Goal: Register for event/course

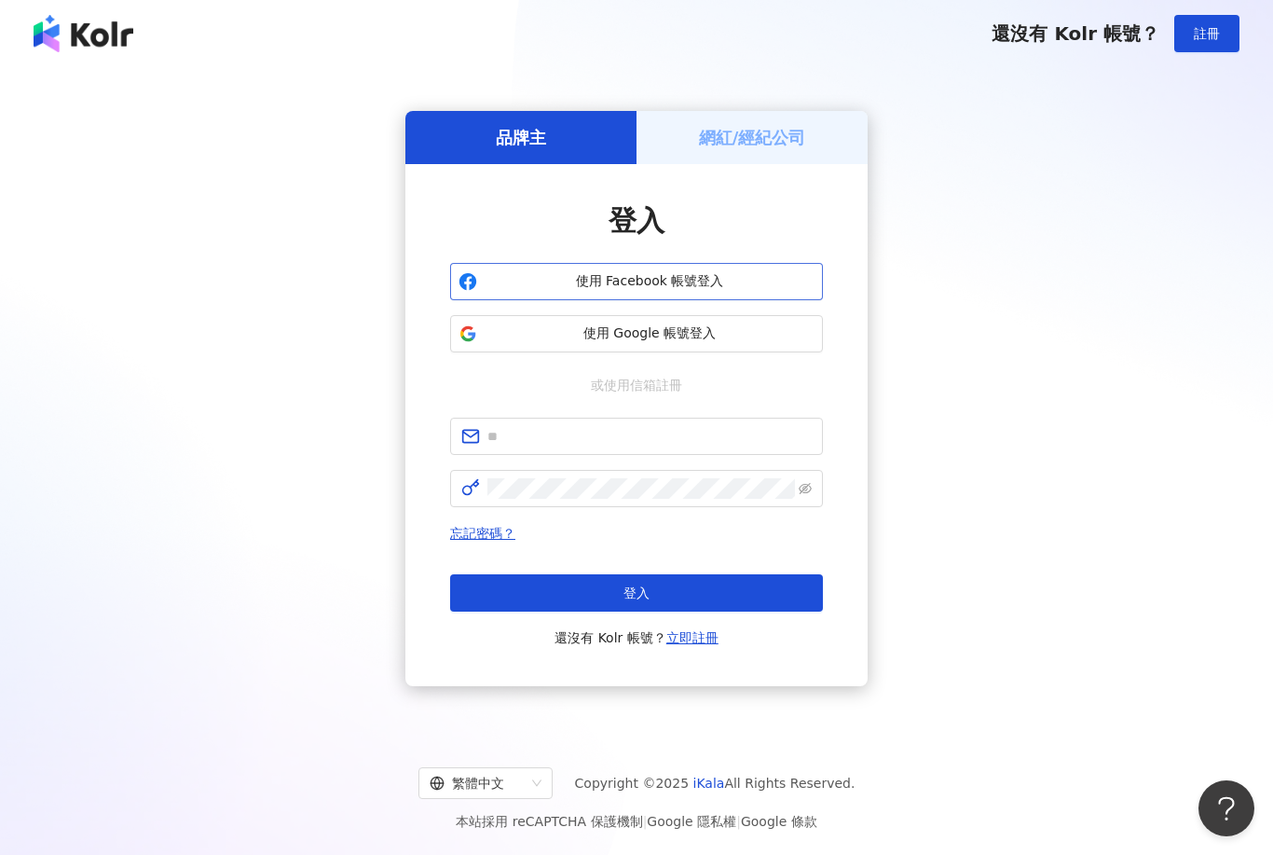
click at [703, 291] on span "使用 Facebook 帳號登入" at bounding box center [650, 281] width 330 height 19
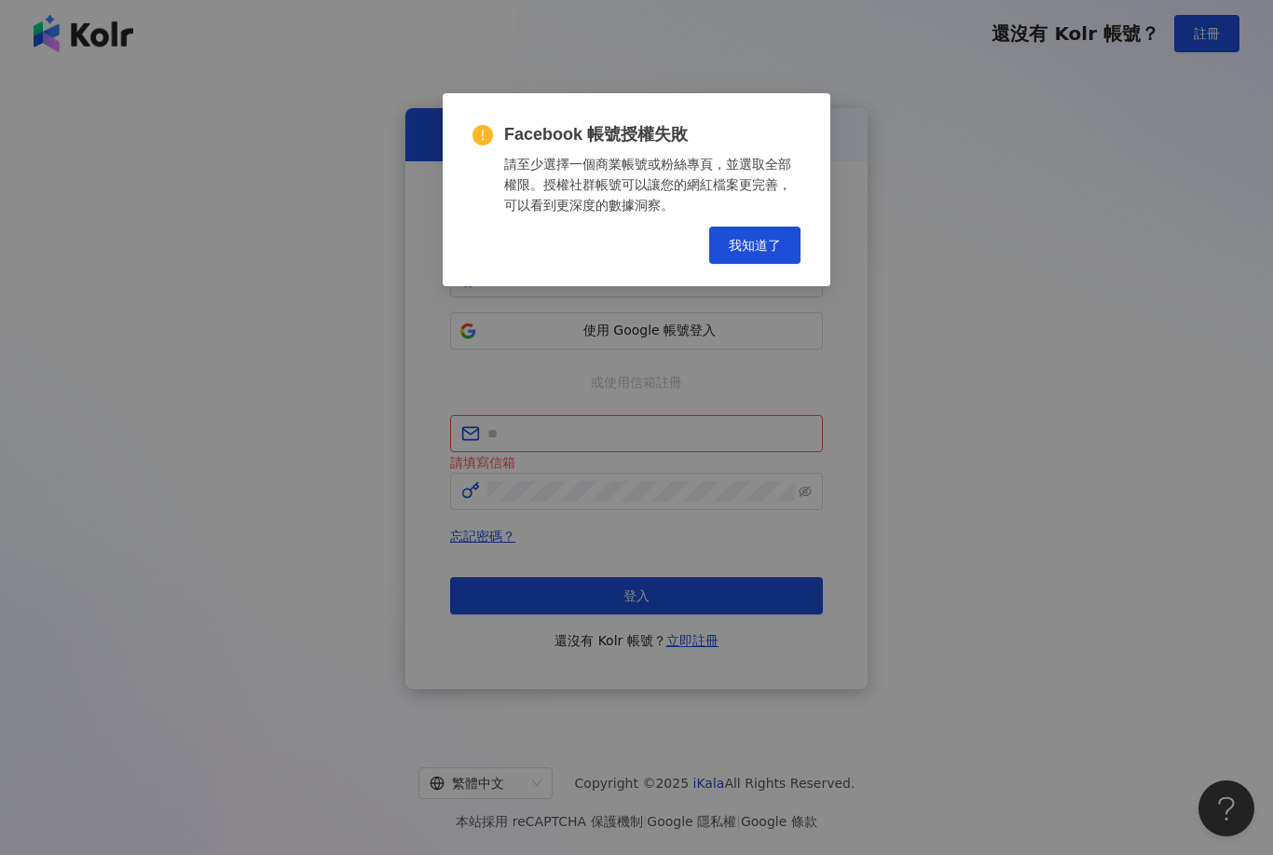
click at [738, 350] on div "Facebook 帳號授權失敗 請至少選擇一個商業帳號或粉絲專頁，並選取全部權限。授權社群帳號可以讓您的網紅檔案更完善，可以看到更深度的數據洞察。 Cance…" at bounding box center [636, 427] width 1273 height 855
click at [758, 242] on span "我知道了" at bounding box center [755, 245] width 52 height 15
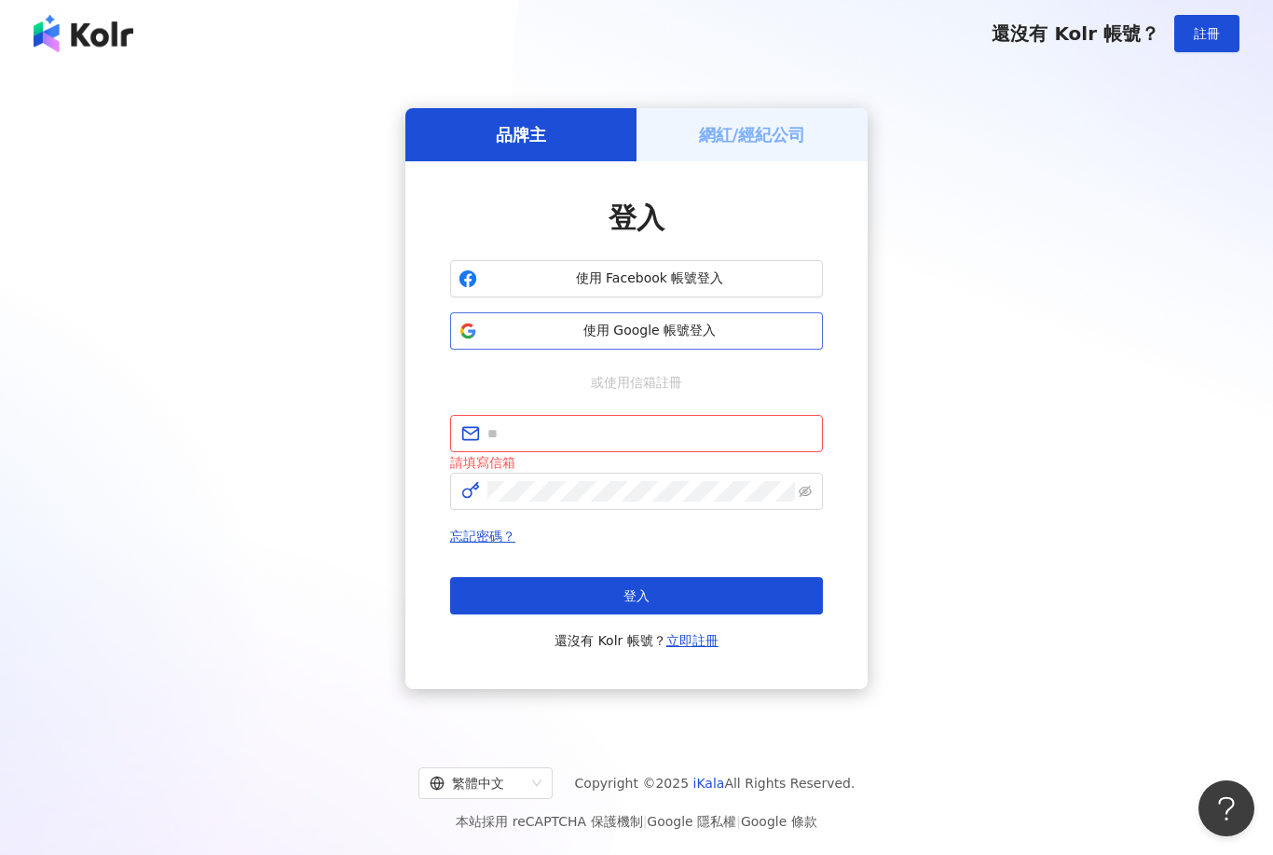
click at [702, 340] on span "使用 Google 帳號登入" at bounding box center [650, 331] width 330 height 19
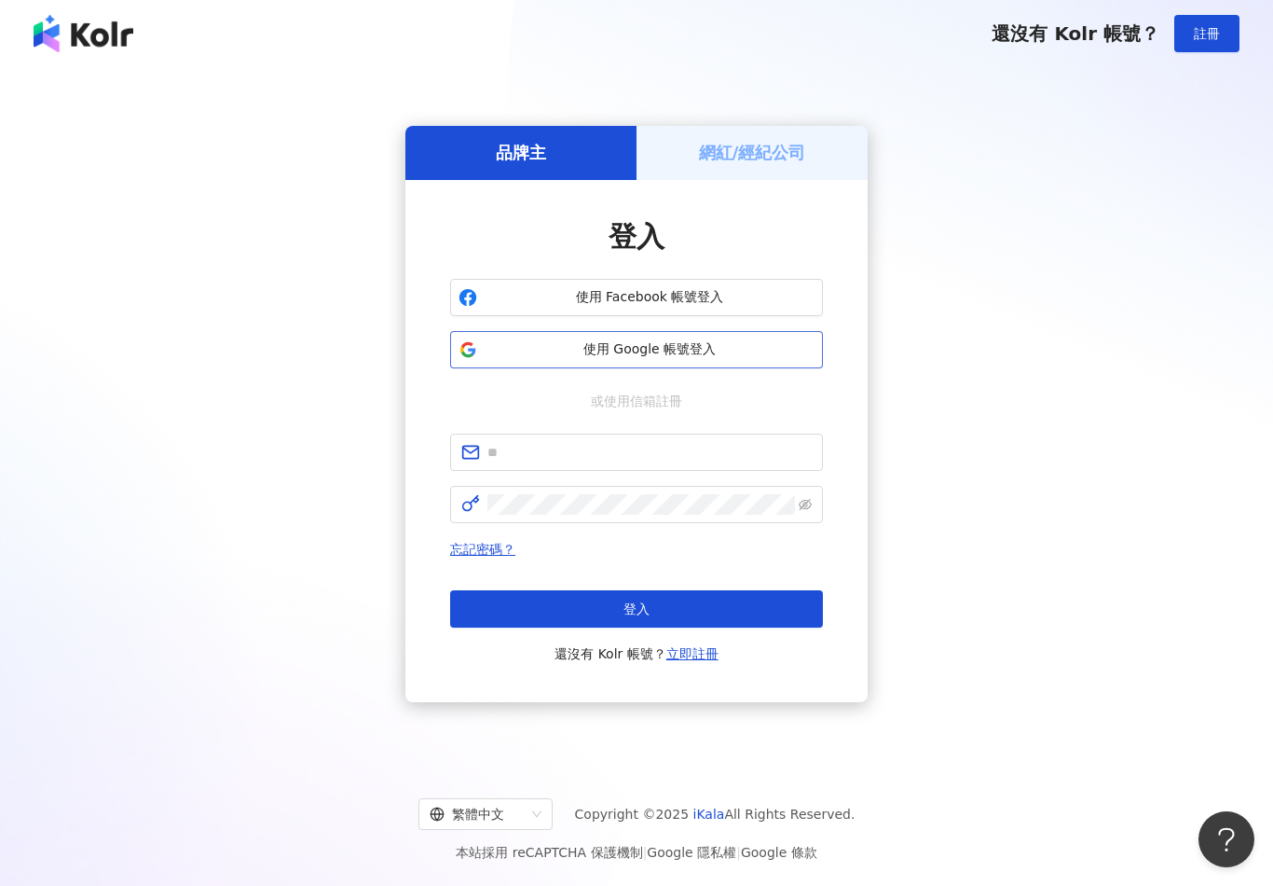
click at [689, 359] on span "使用 Google 帳號登入" at bounding box center [650, 349] width 330 height 19
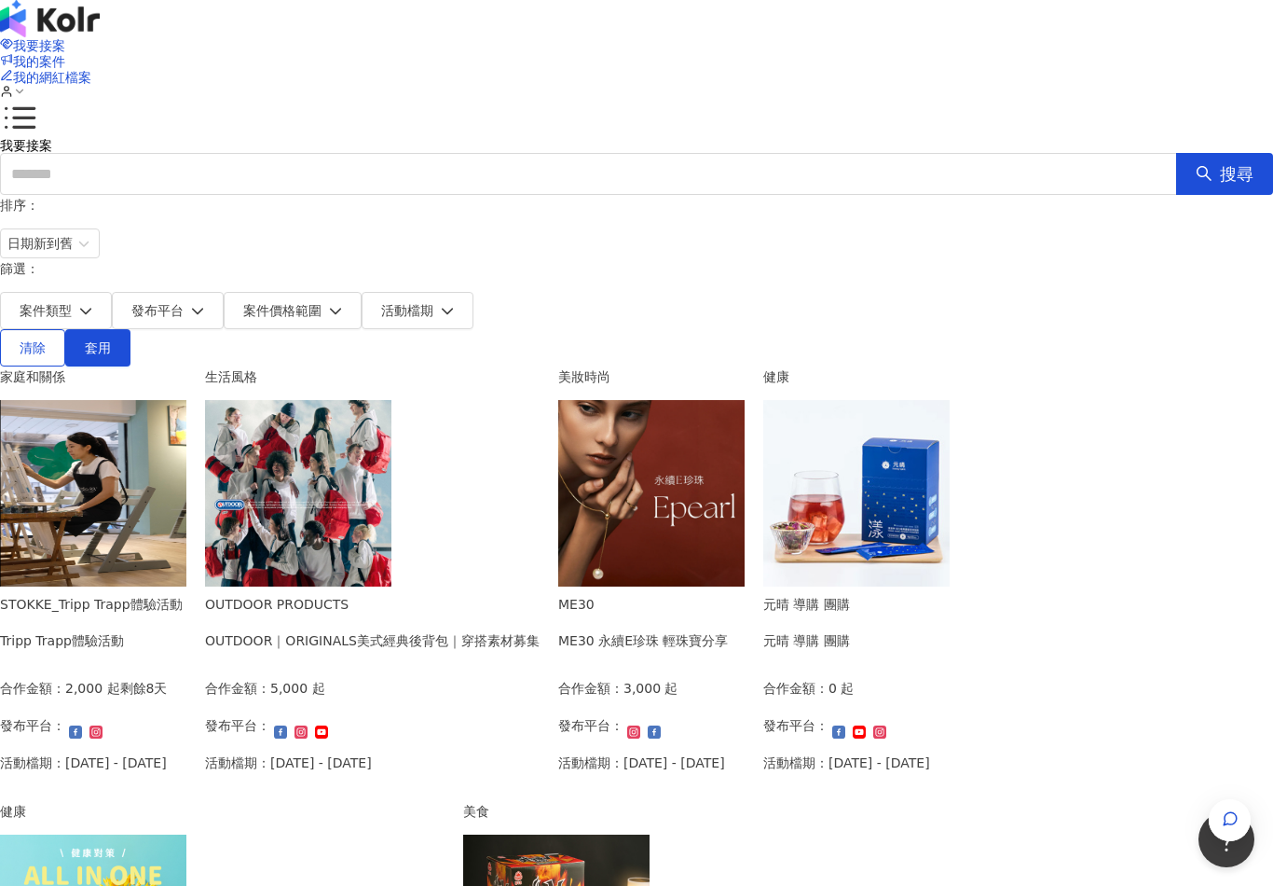
click at [186, 420] on img at bounding box center [93, 493] width 186 height 186
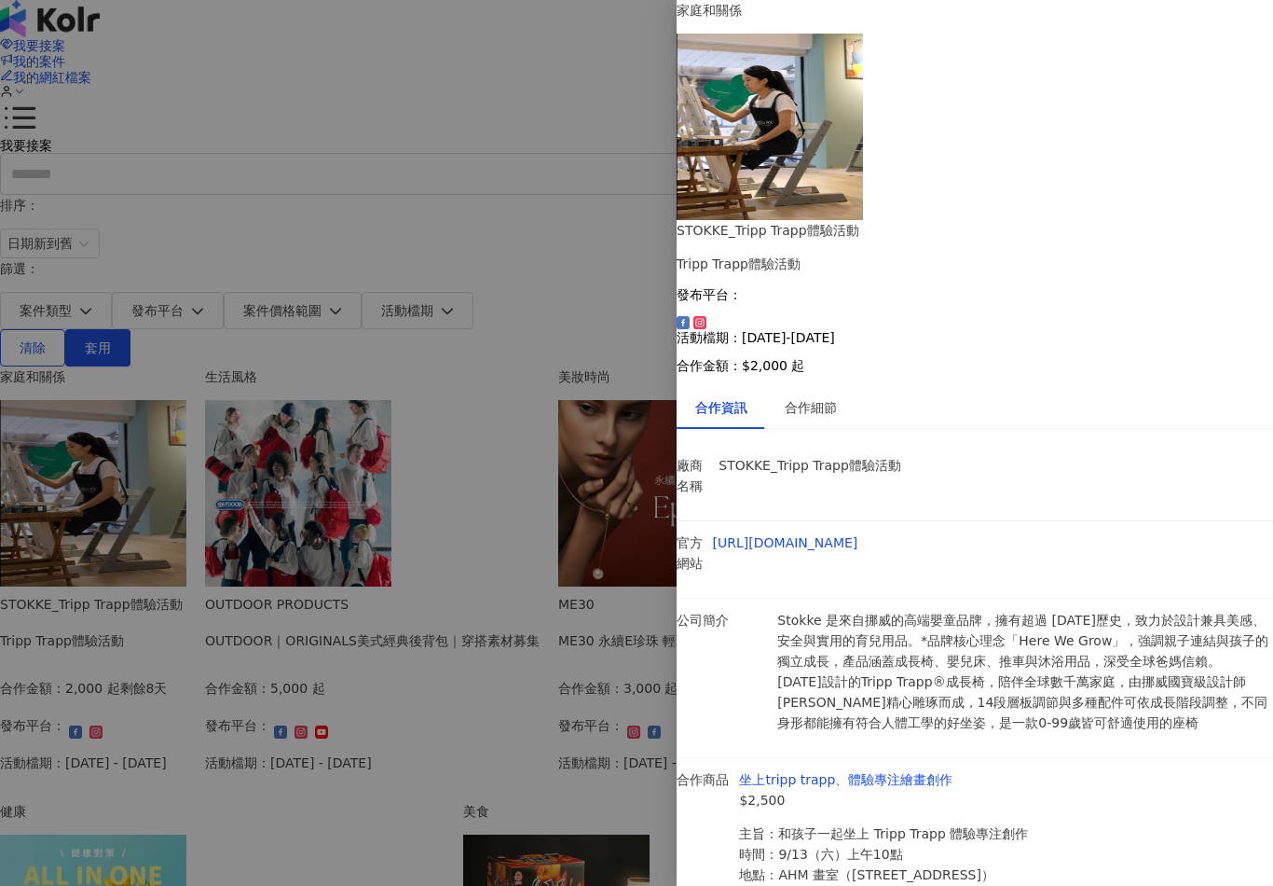
click at [967, 758] on li "合作商品 坐上tripp trapp、體驗專注繪畫創作 $2,500 主旨：和孩子一起坐上 Tripp Trapp 體驗專注創作 時間：9/13（六）上午10…" at bounding box center [975, 854] width 597 height 193
click at [953, 772] on link "坐上tripp trapp、體驗專注繪畫創作" at bounding box center [845, 779] width 213 height 15
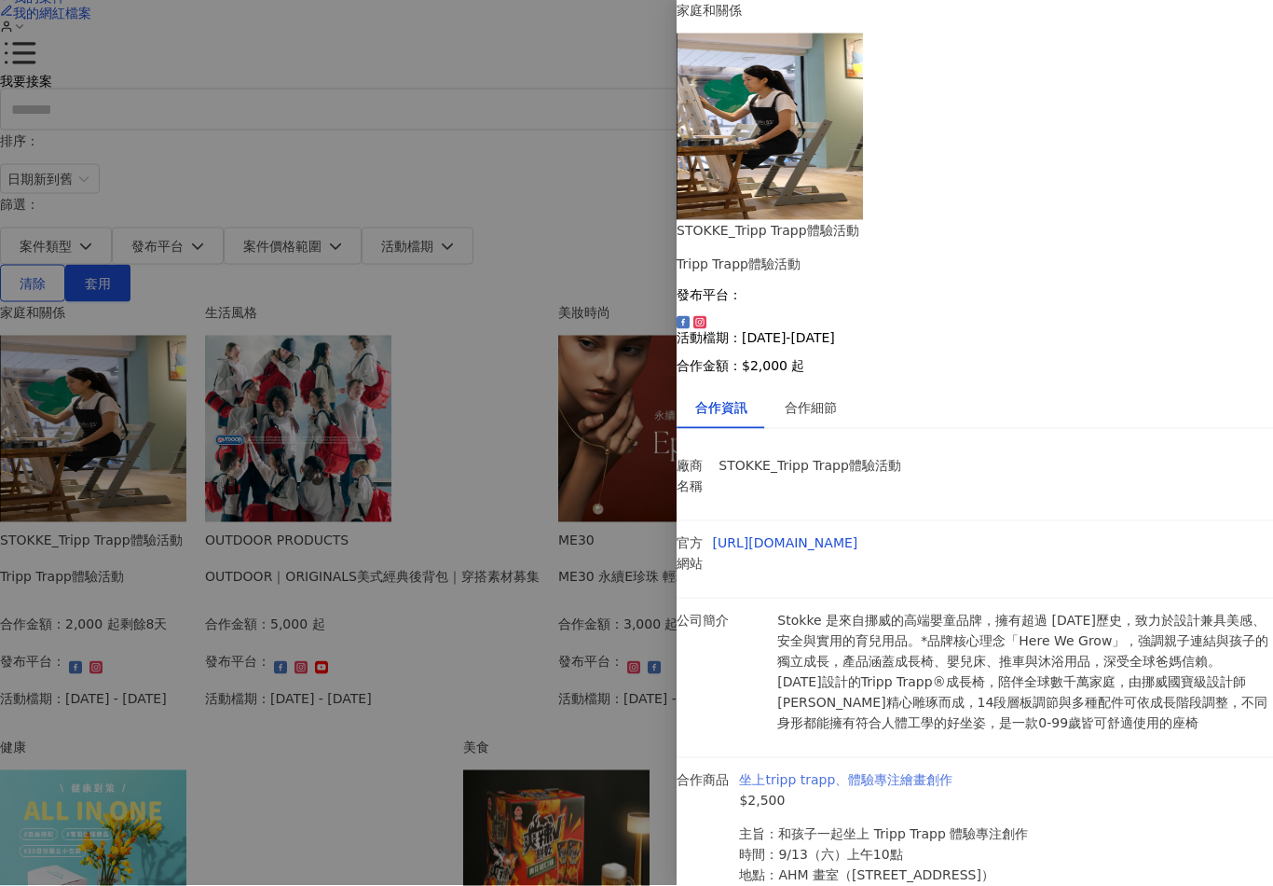
scroll to position [67, 0]
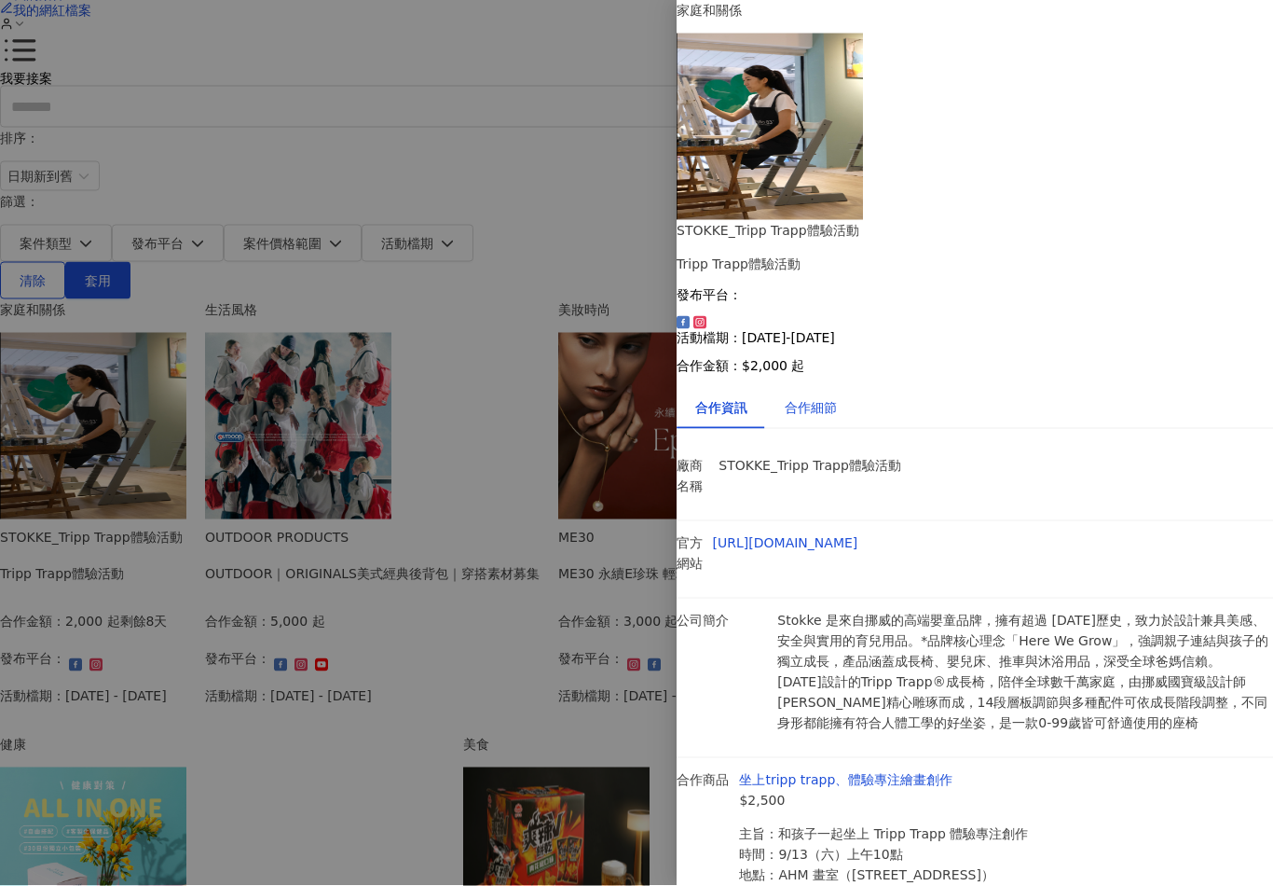
click at [806, 397] on div "合作細節" at bounding box center [811, 407] width 52 height 21
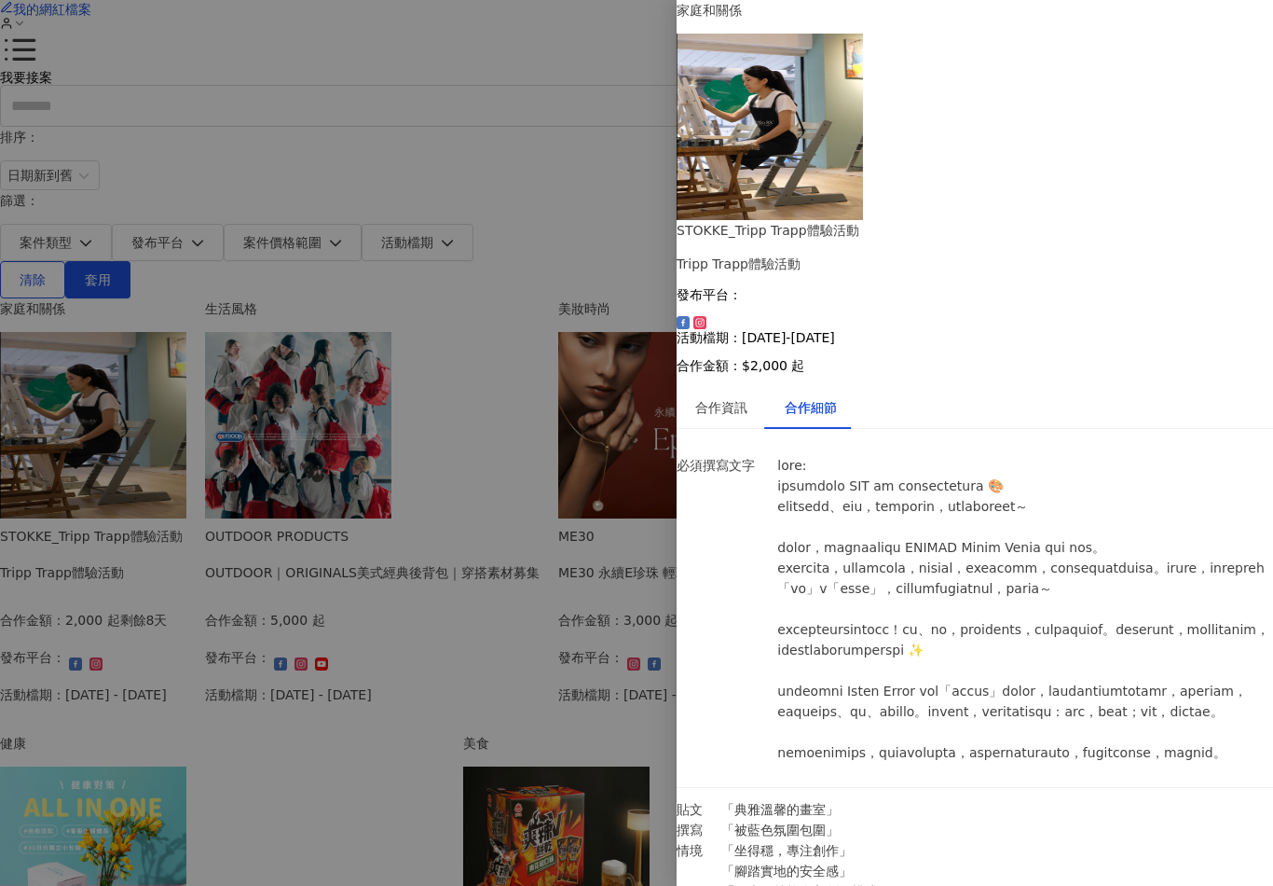
scroll to position [0, 0]
click at [748, 397] on div "合作資訊" at bounding box center [721, 407] width 52 height 21
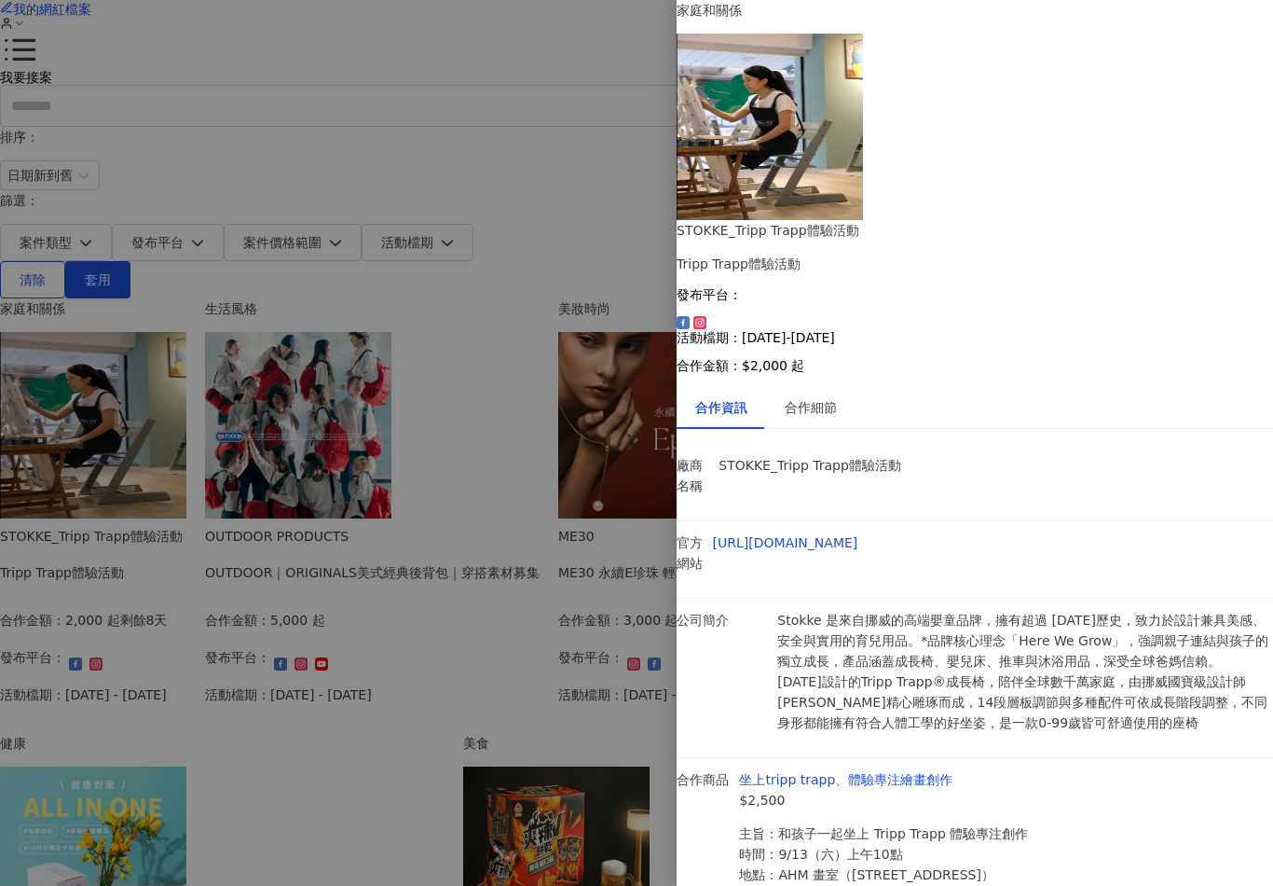
click at [461, 581] on div at bounding box center [636, 443] width 1273 height 886
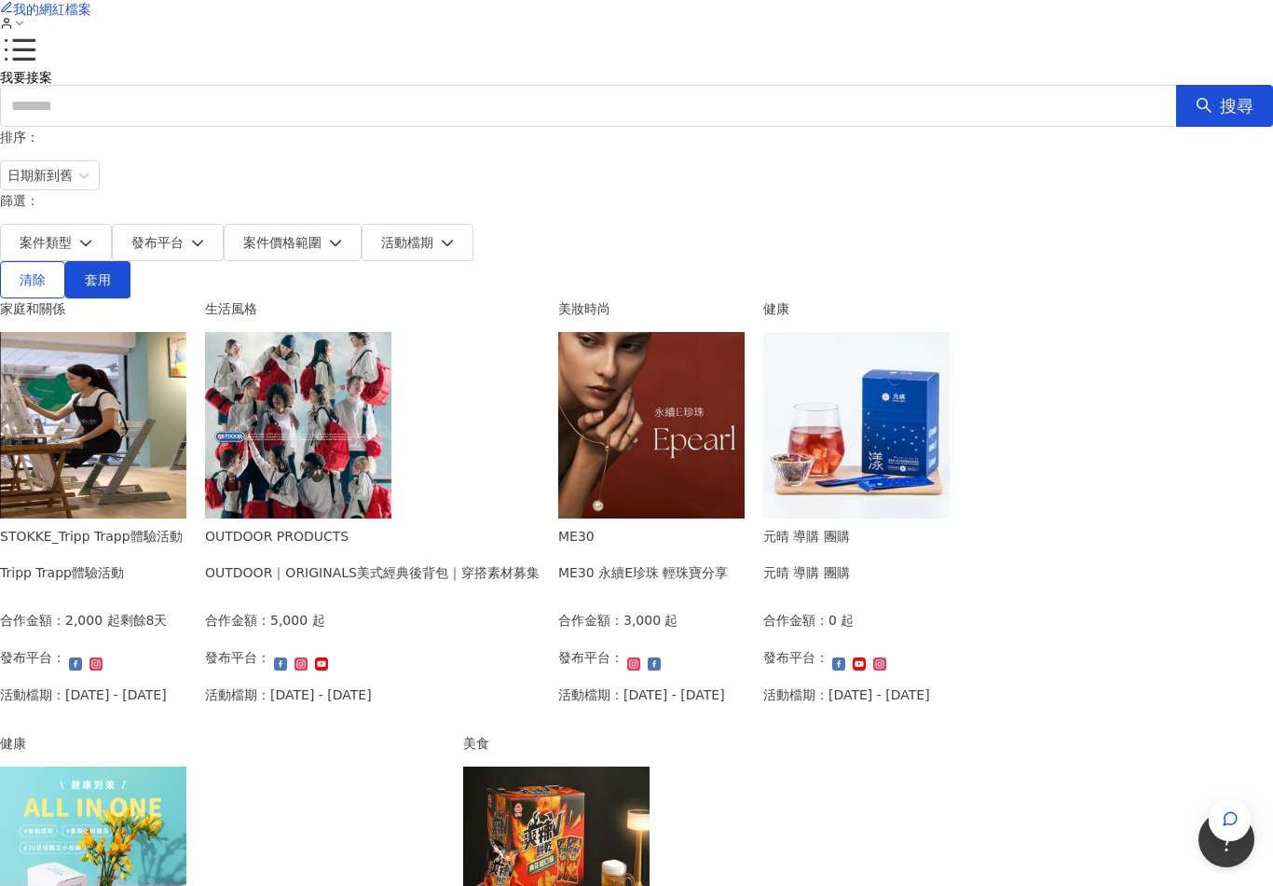
click at [745, 332] on img at bounding box center [651, 425] width 186 height 186
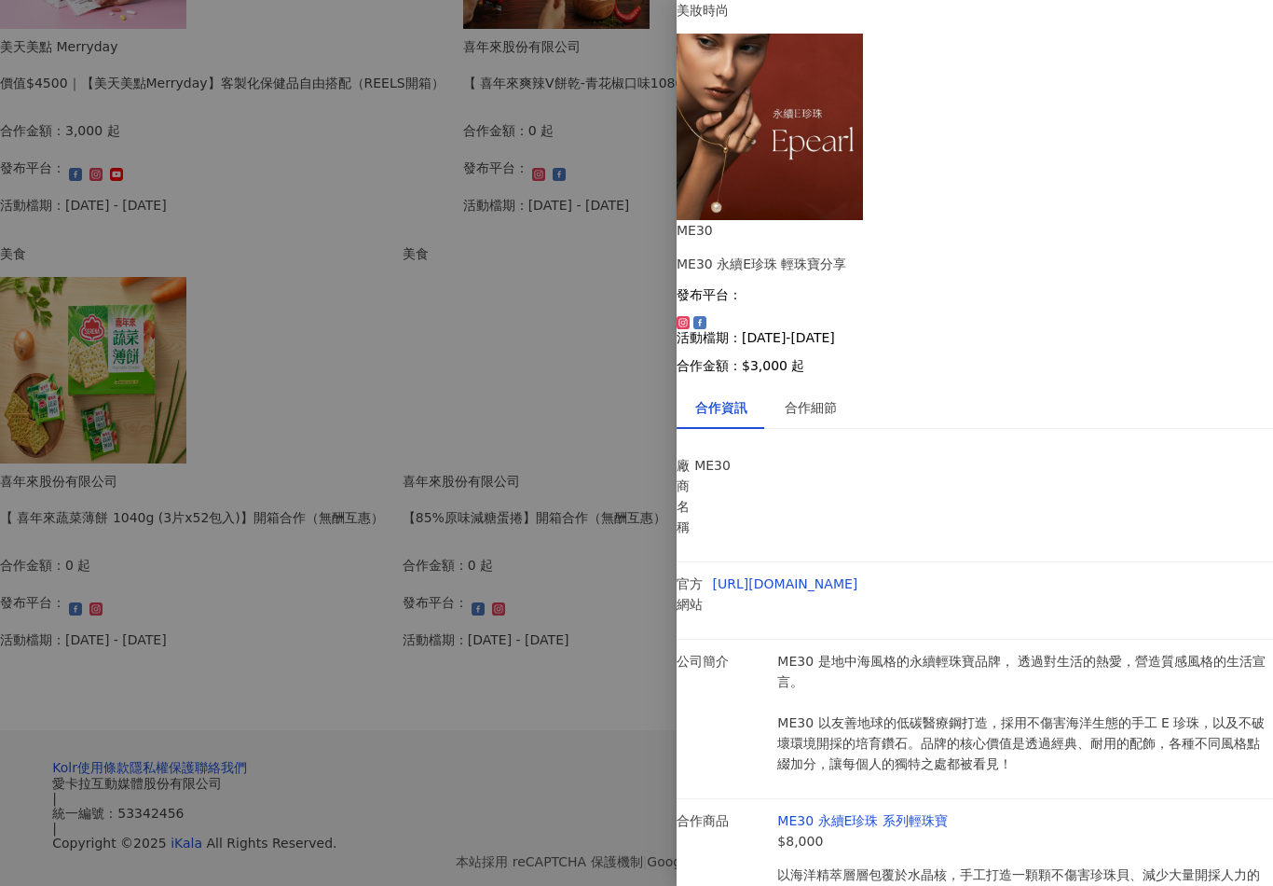
scroll to position [1086, 0]
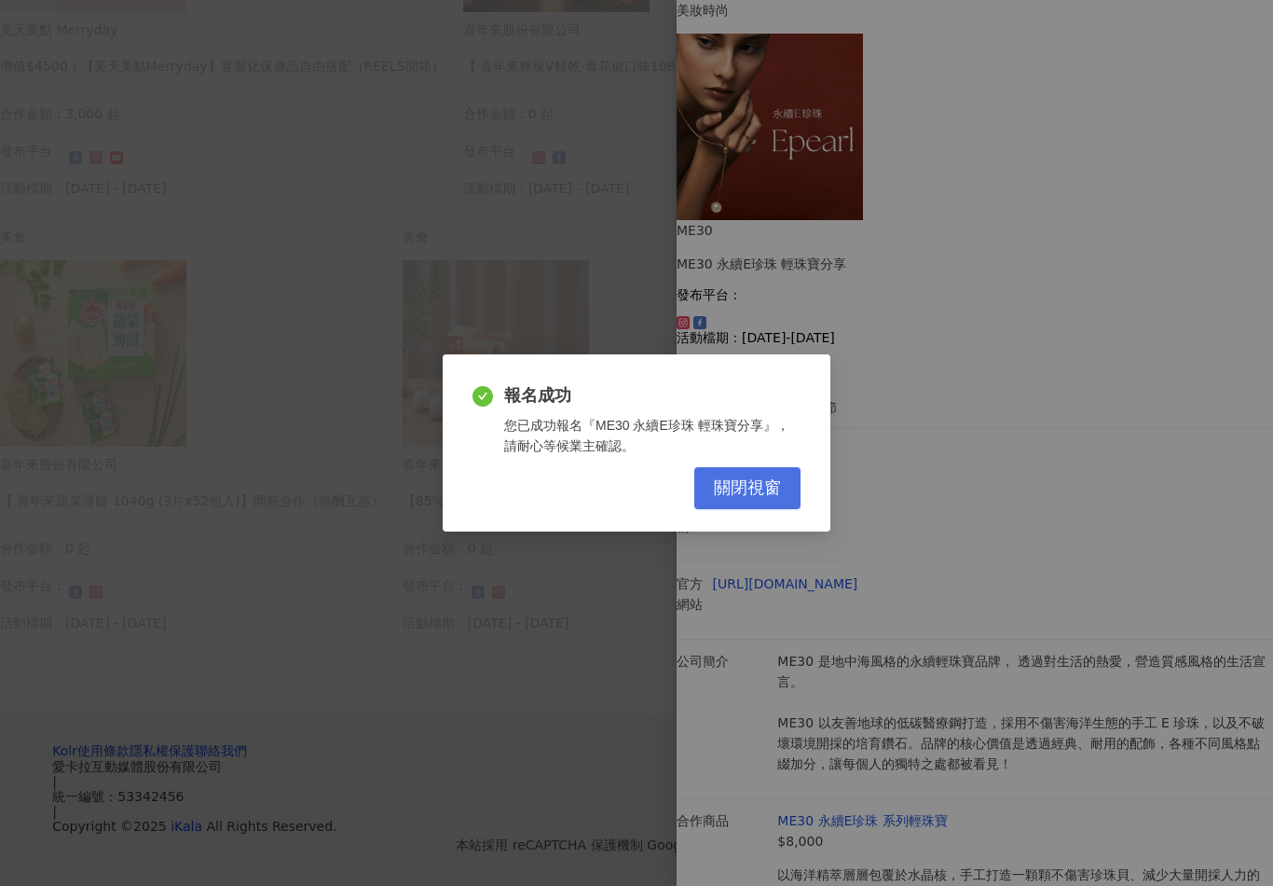
click at [763, 496] on span "關閉視窗" at bounding box center [747, 488] width 67 height 21
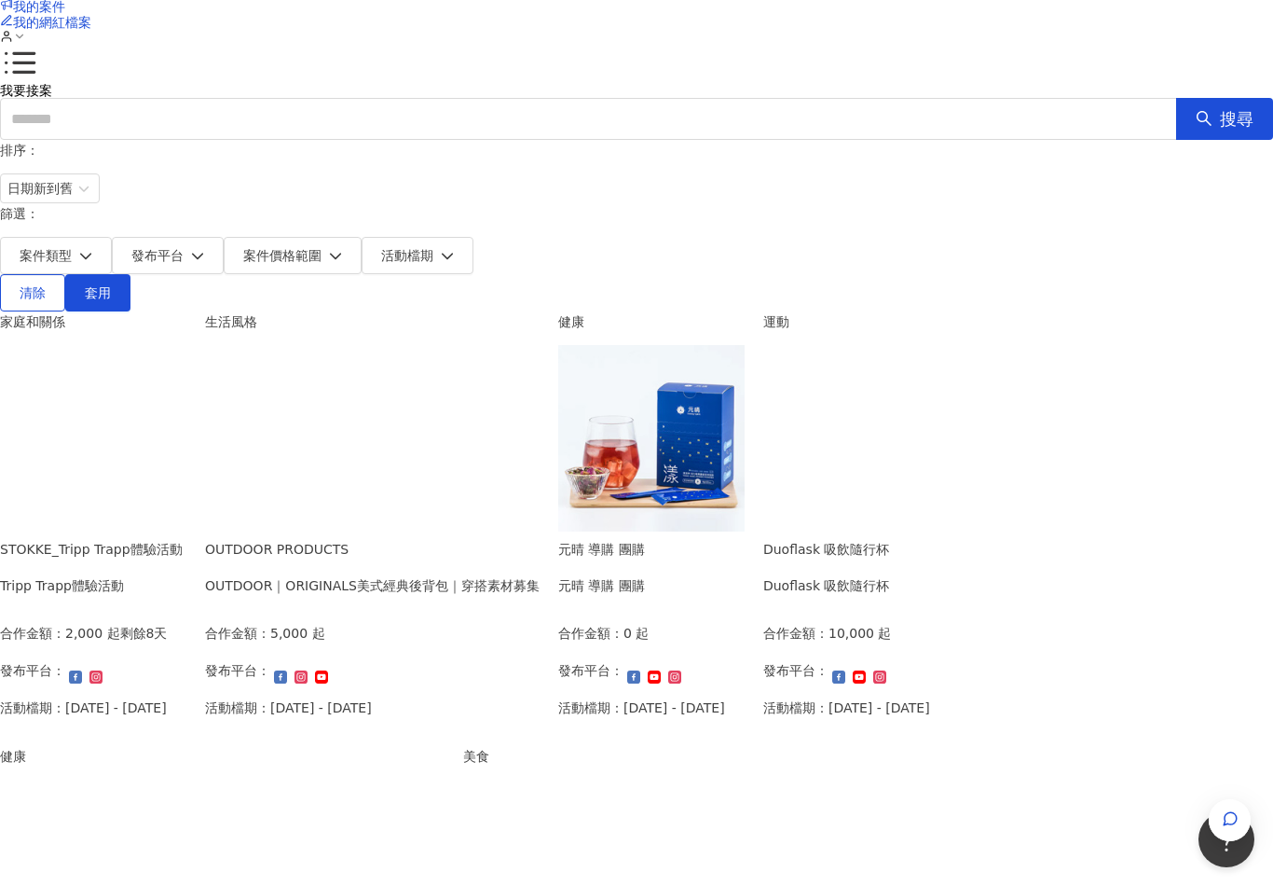
scroll to position [0, 0]
